Goal: Check status

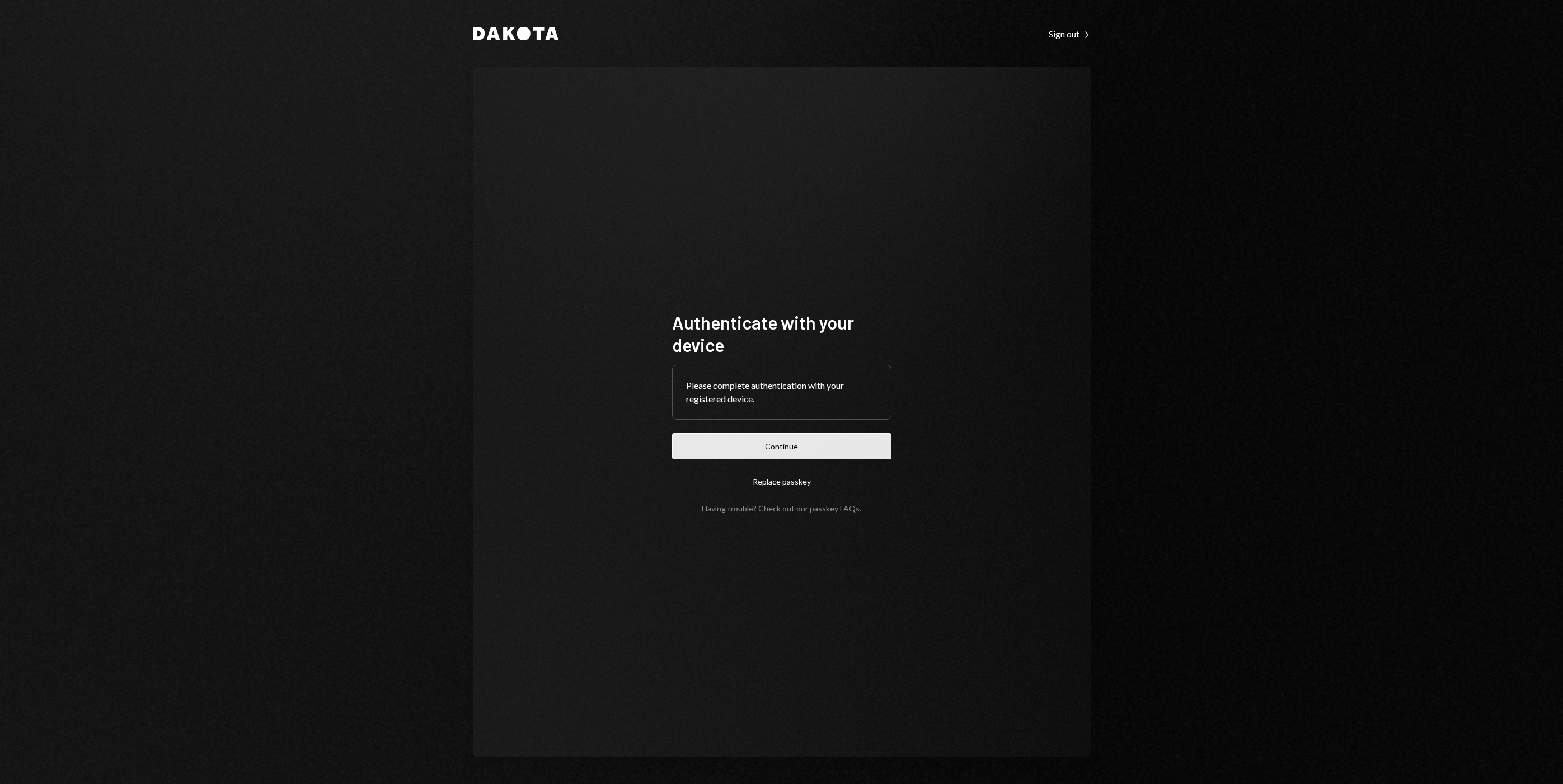
click at [862, 452] on button "Continue" at bounding box center [782, 446] width 219 height 26
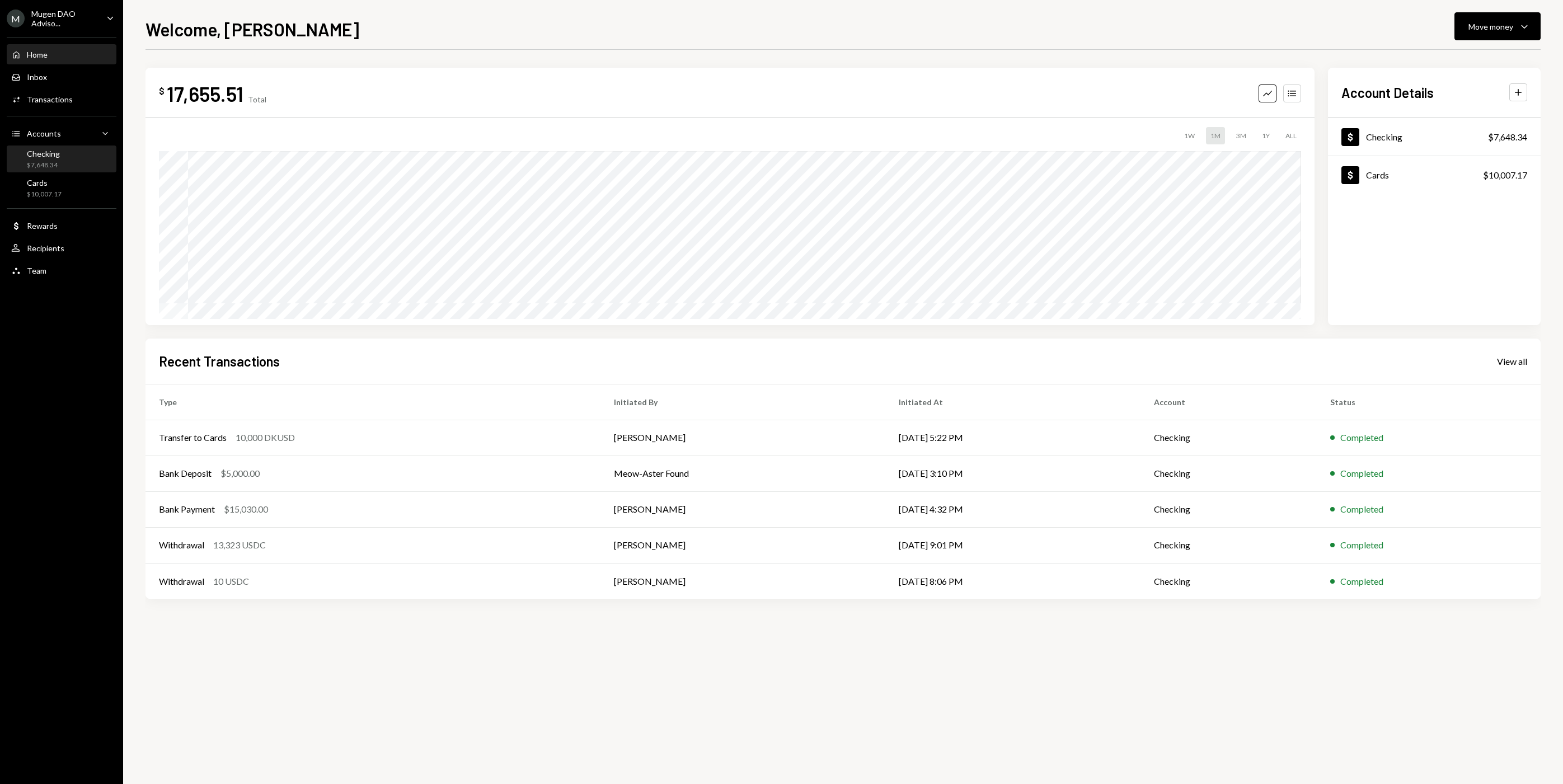
click at [75, 161] on div "Checking $7,648.34" at bounding box center [62, 159] width 101 height 21
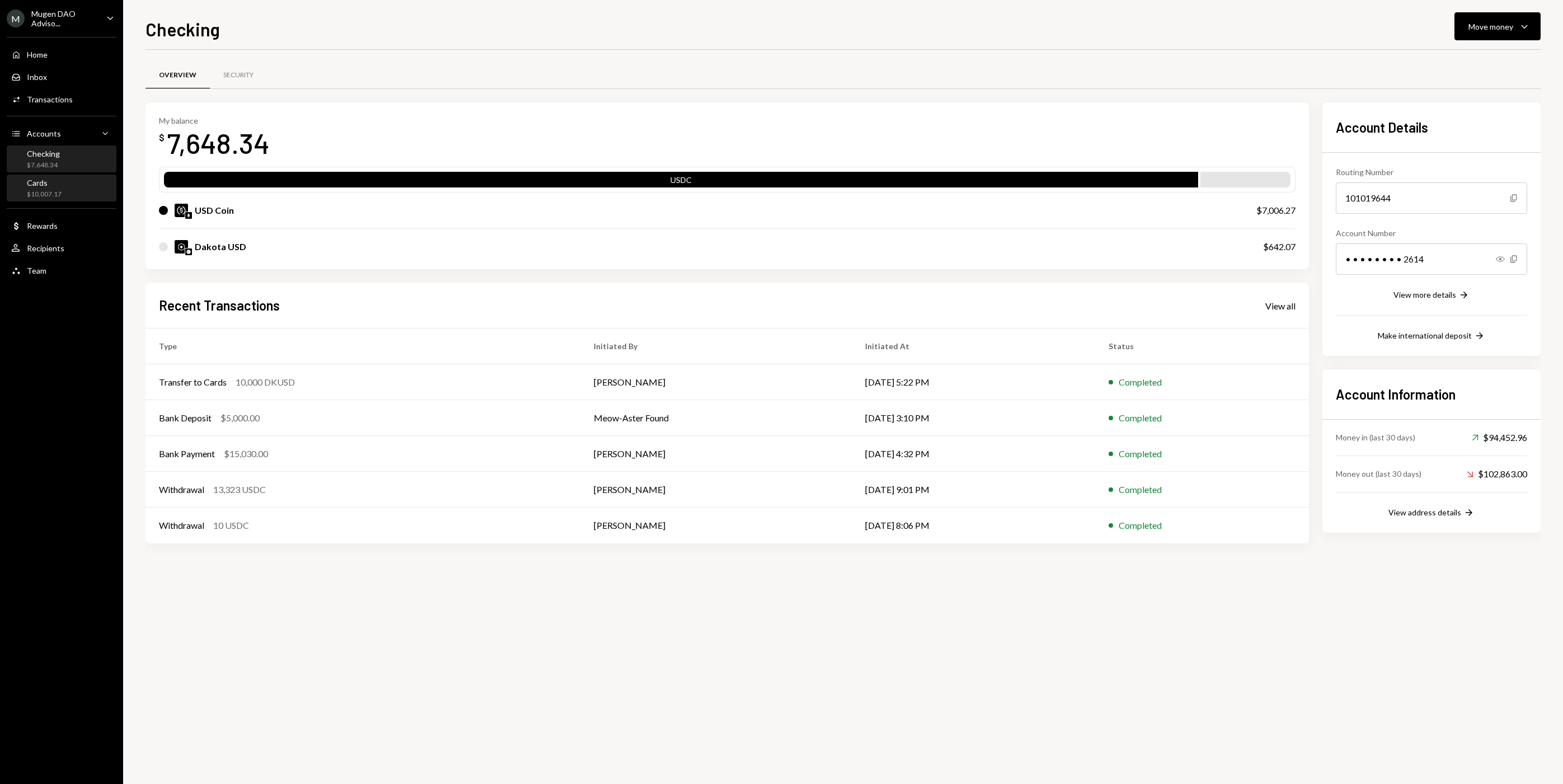
click at [60, 196] on div "$10,007.17" at bounding box center [44, 194] width 35 height 9
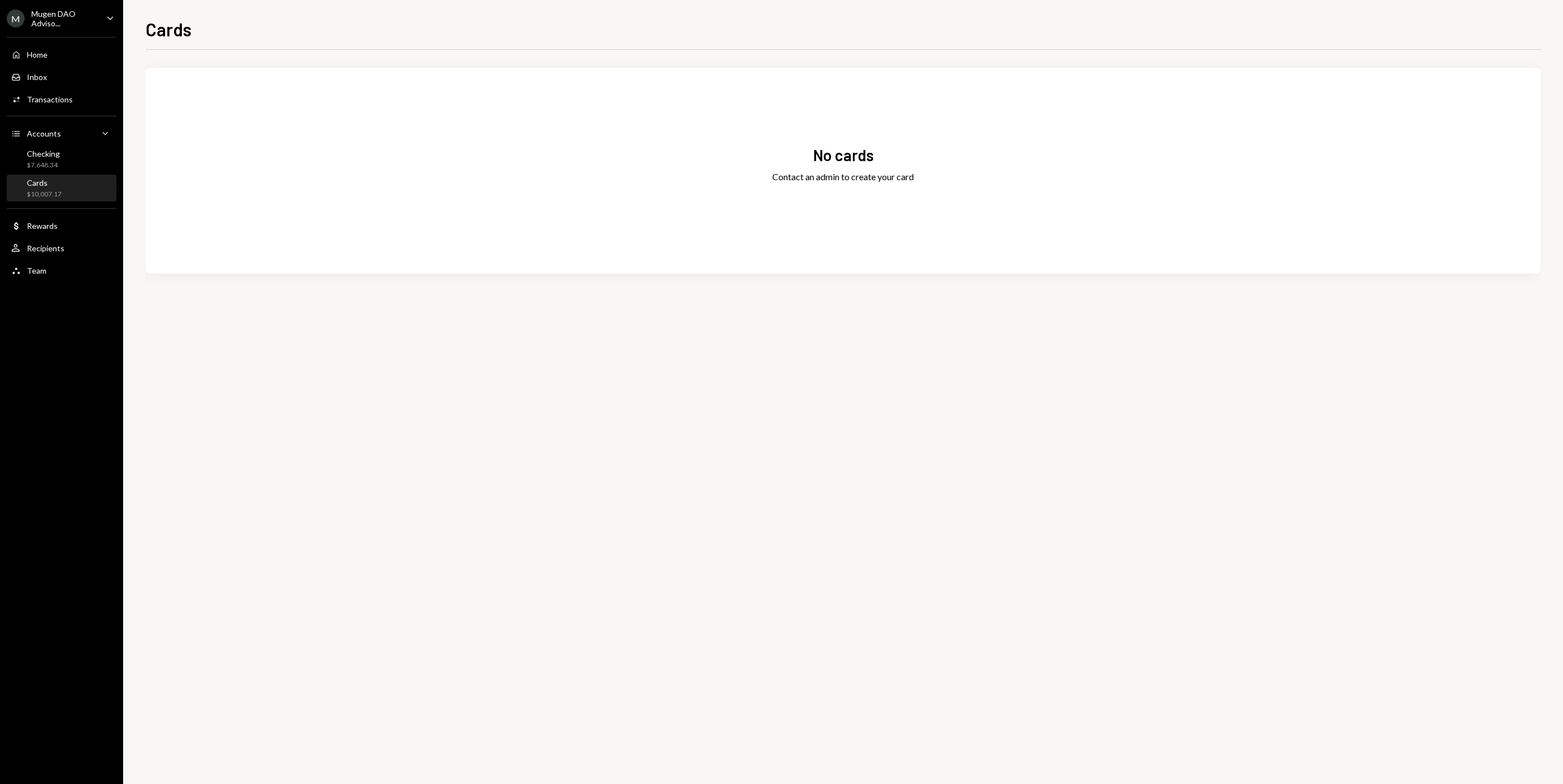
click at [55, 194] on div "$10,007.17" at bounding box center [44, 194] width 35 height 9
click at [70, 164] on div "Checking $7,648.34" at bounding box center [62, 159] width 101 height 21
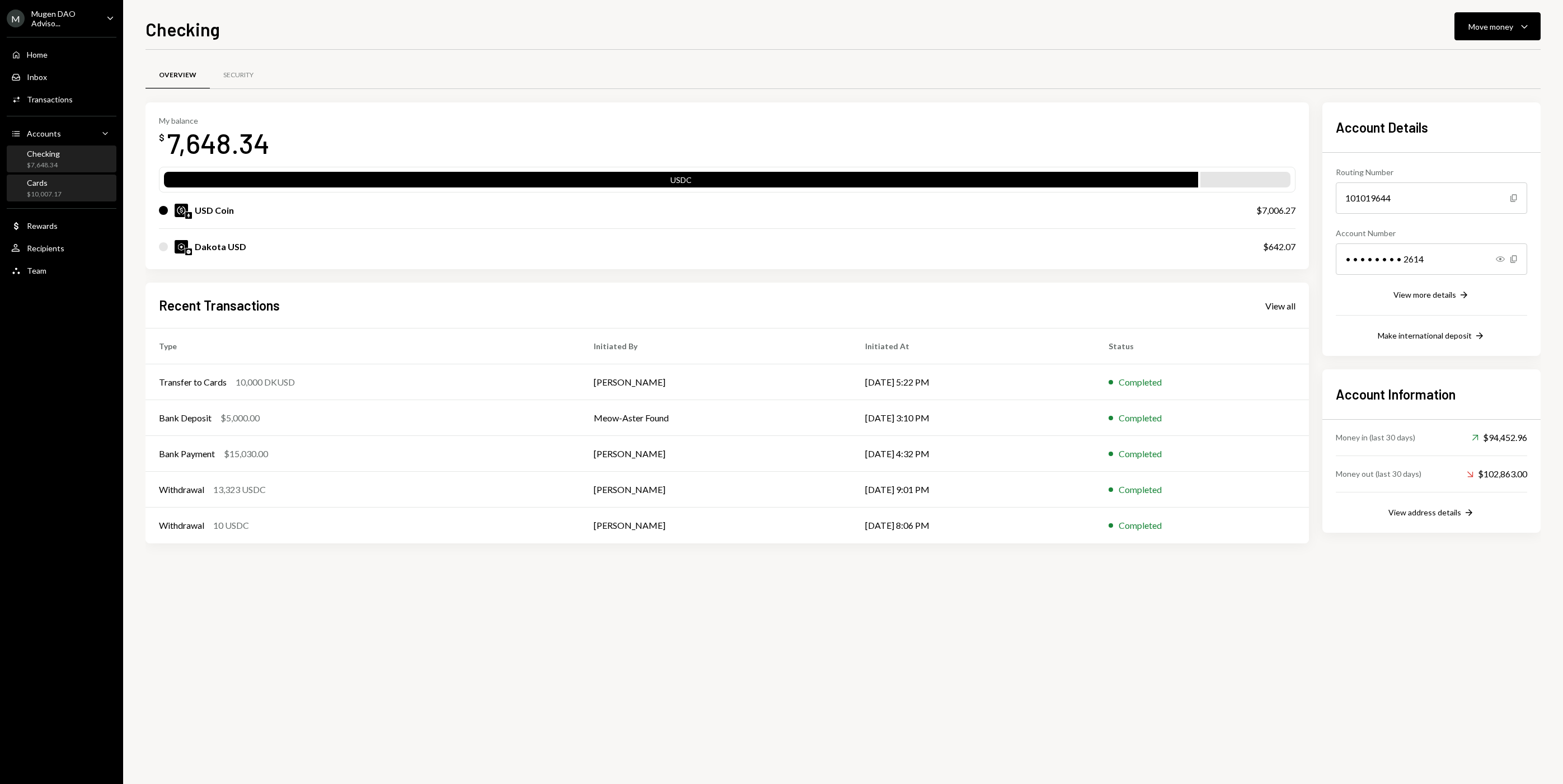
click at [64, 186] on div "Cards $10,007.17" at bounding box center [62, 189] width 101 height 21
